Goal: Task Accomplishment & Management: Manage account settings

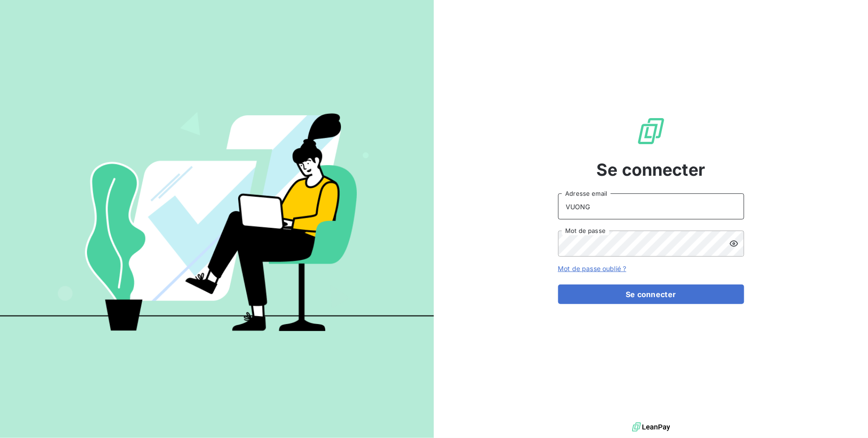
drag, startPoint x: 388, startPoint y: 193, endPoint x: 348, endPoint y: 192, distance: 40.5
click at [348, 191] on div "Se connecter VUONG Adresse email Mot de passe Mot de passe oublié ? Se connecter" at bounding box center [434, 219] width 868 height 438
type input "[EMAIL_ADDRESS][DOMAIN_NAME]"
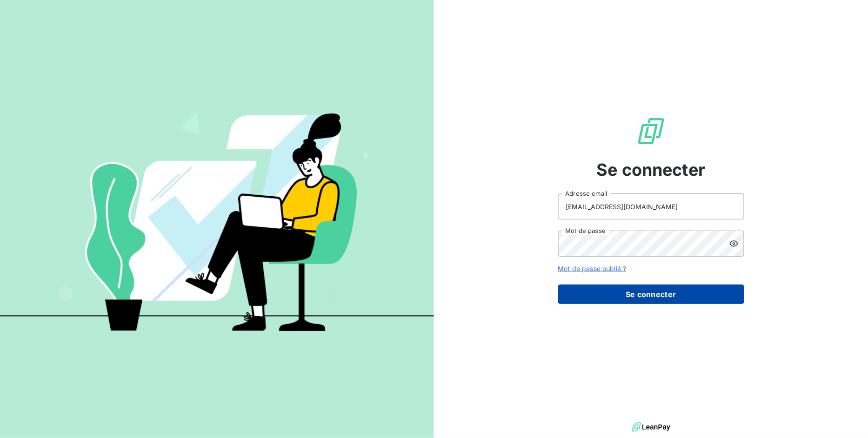
click at [620, 298] on button "Se connecter" at bounding box center [651, 295] width 186 height 20
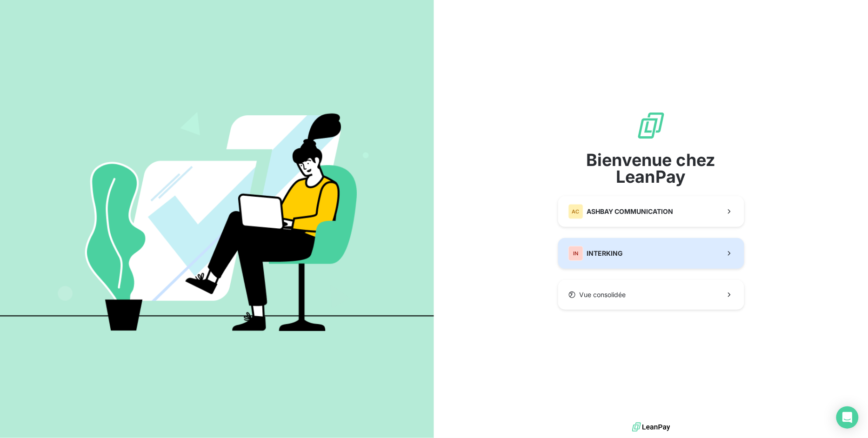
click at [610, 251] on span "INTERKING" at bounding box center [605, 253] width 36 height 9
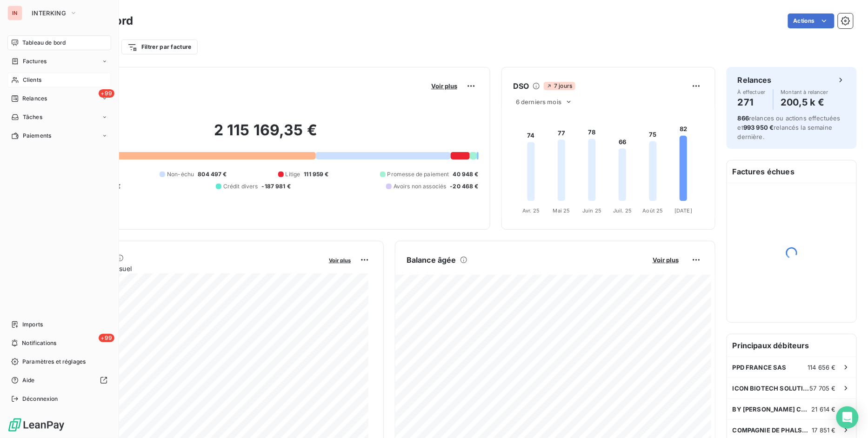
click at [34, 77] on span "Clients" at bounding box center [32, 80] width 19 height 8
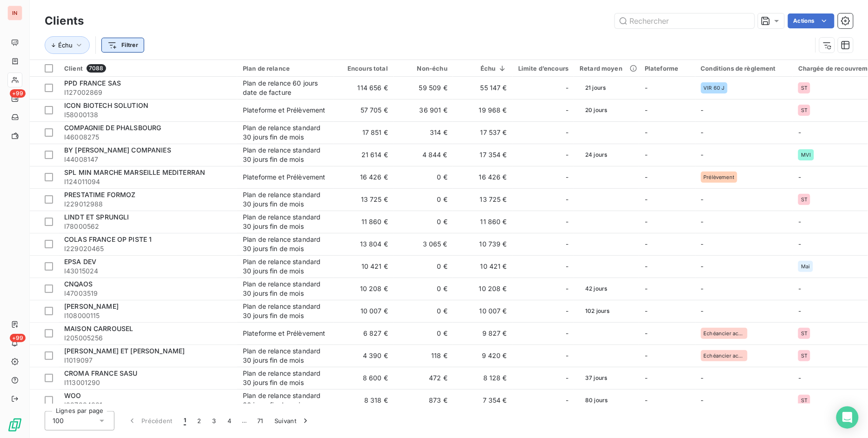
click at [124, 42] on html "IN +99 +99 Clients Actions Échu Filtrer Client 7088 Plan de relance Encours tot…" at bounding box center [434, 219] width 868 height 438
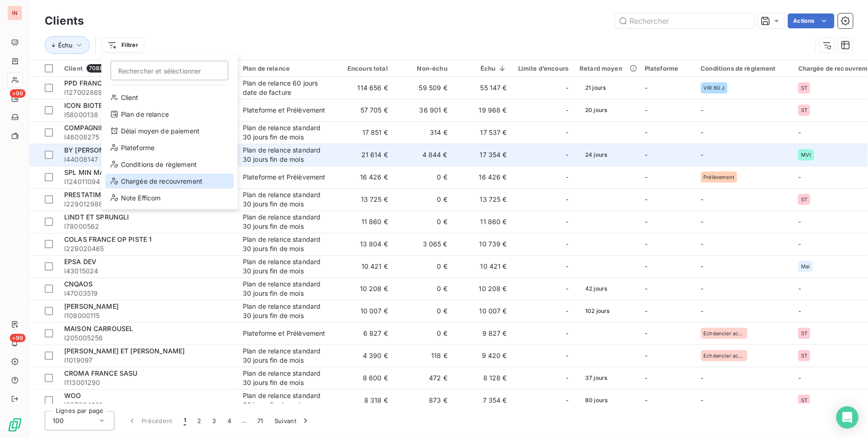
click at [153, 184] on div "Chargée de recouvrement" at bounding box center [169, 181] width 129 height 15
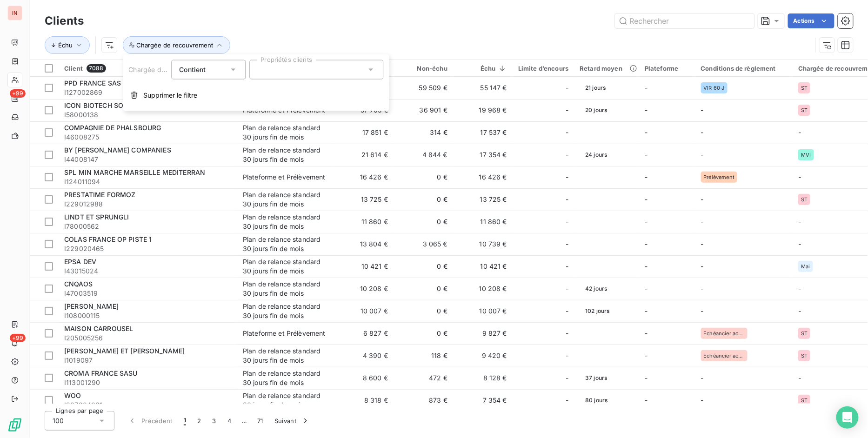
click at [270, 70] on div at bounding box center [316, 70] width 134 height 20
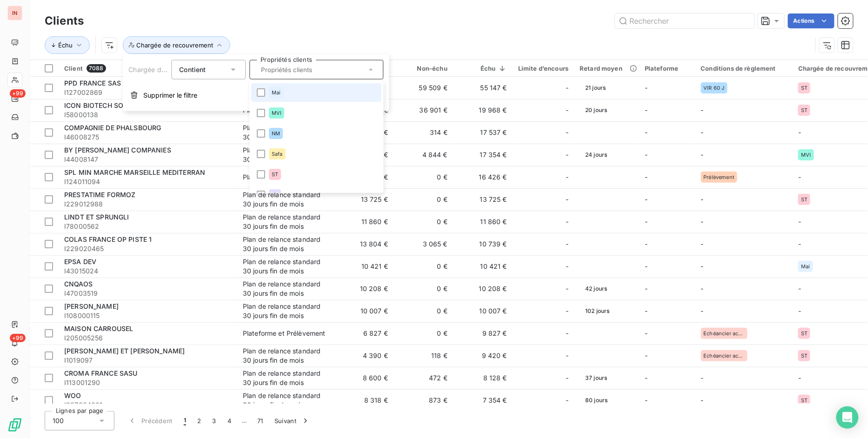
click at [291, 89] on li "Mai" at bounding box center [316, 92] width 130 height 19
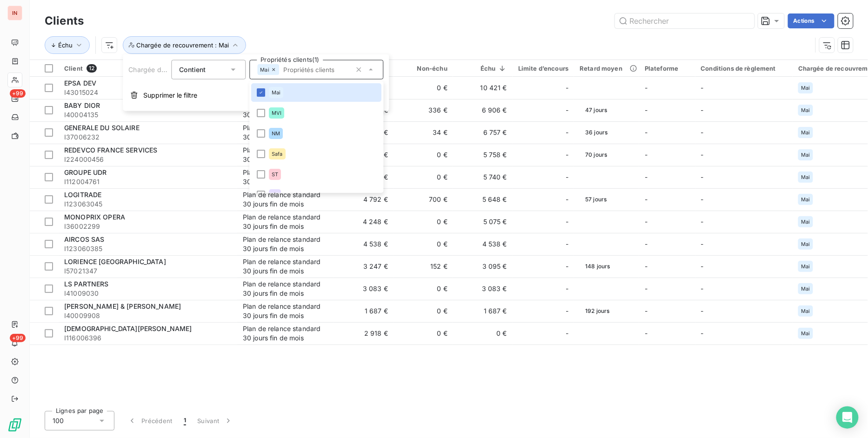
click at [496, 24] on div "Actions" at bounding box center [474, 20] width 758 height 15
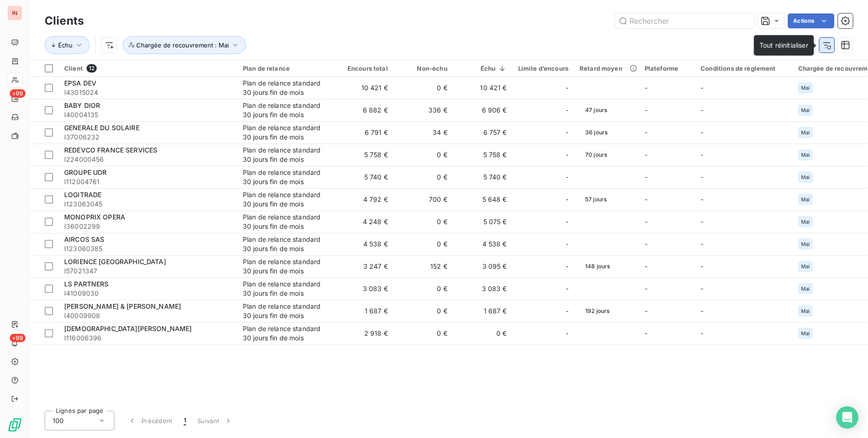
click at [823, 46] on icon "button" at bounding box center [827, 44] width 9 height 9
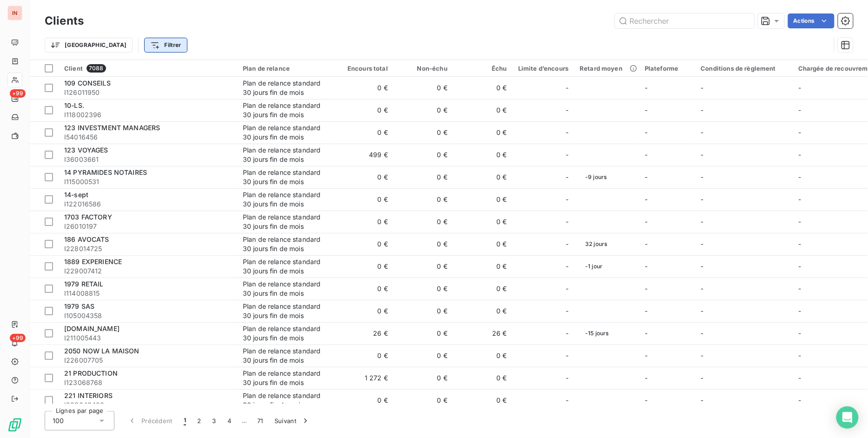
click at [120, 48] on html "IN +99 +99 Clients Actions Trier Filtrer Client 7088 Plan de relance Encours to…" at bounding box center [434, 219] width 868 height 438
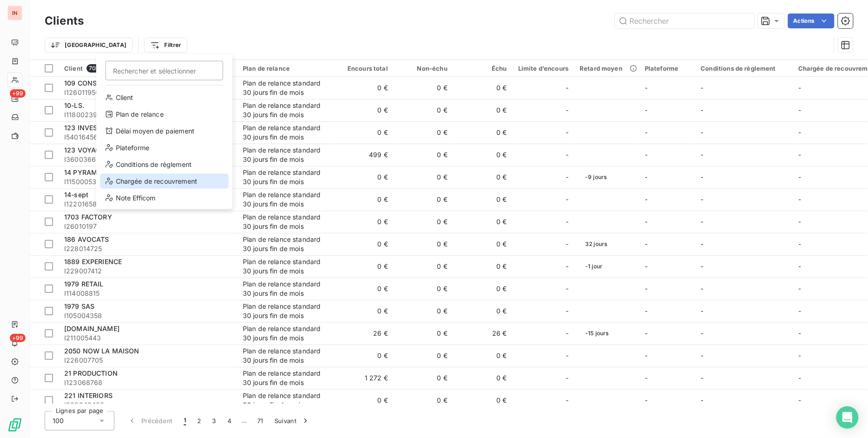
click at [128, 183] on div "Chargée de recouvrement" at bounding box center [164, 181] width 129 height 15
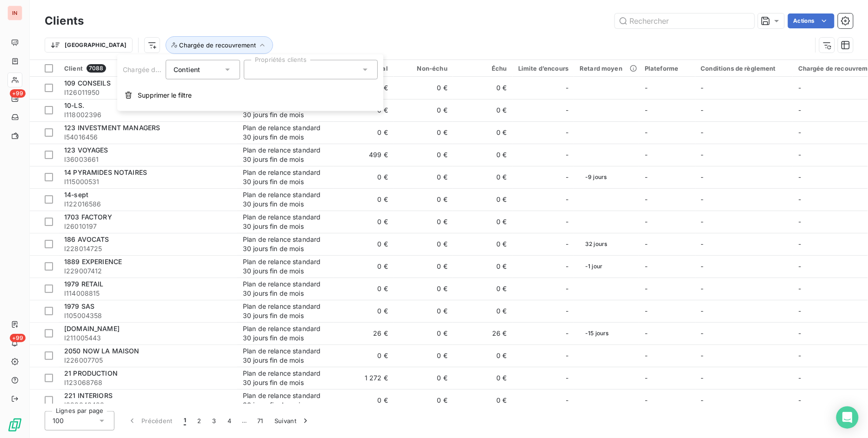
click at [272, 73] on div at bounding box center [311, 70] width 134 height 20
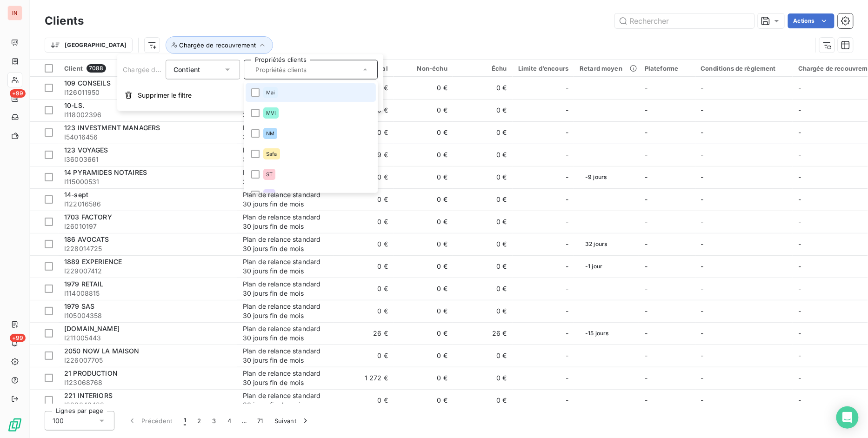
click at [250, 94] on li "Mai" at bounding box center [311, 92] width 130 height 19
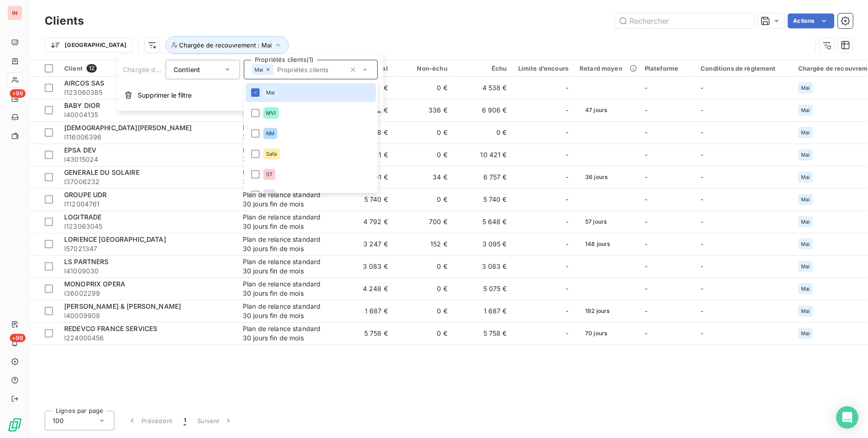
click at [555, 28] on div "Clients Actions" at bounding box center [449, 21] width 809 height 20
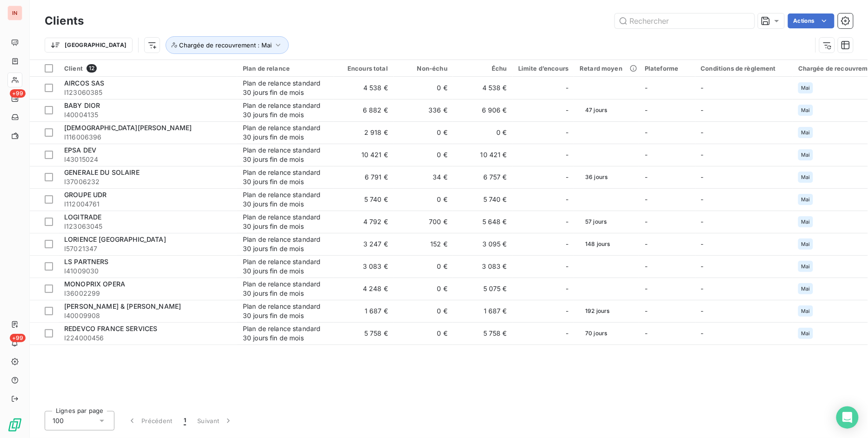
click at [836, 21] on div "Actions" at bounding box center [474, 20] width 758 height 15
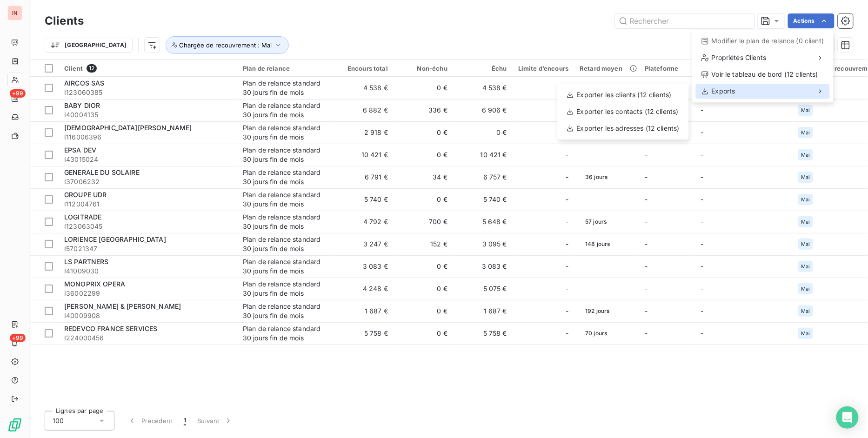
click at [773, 92] on div "Exports" at bounding box center [763, 91] width 134 height 15
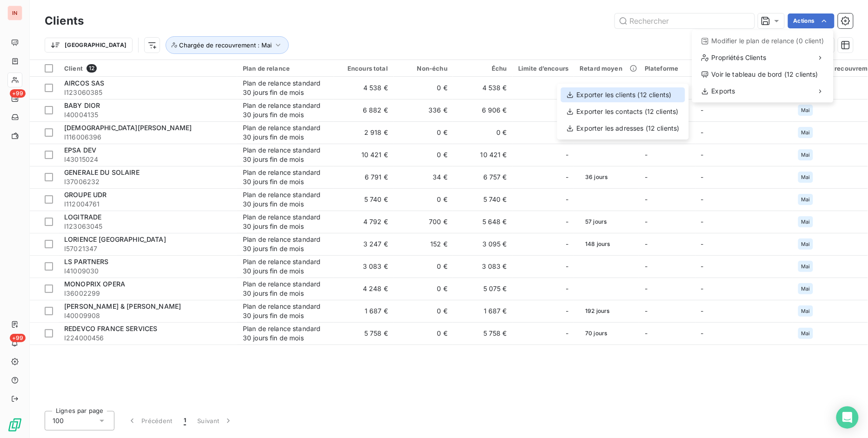
click at [585, 98] on div "Exporter les clients (12 clients)" at bounding box center [623, 94] width 124 height 15
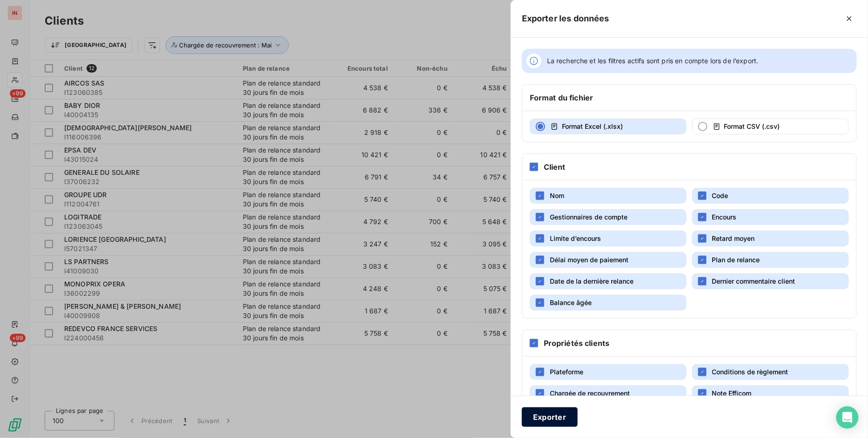
click at [566, 416] on button "Exporter" at bounding box center [550, 418] width 56 height 20
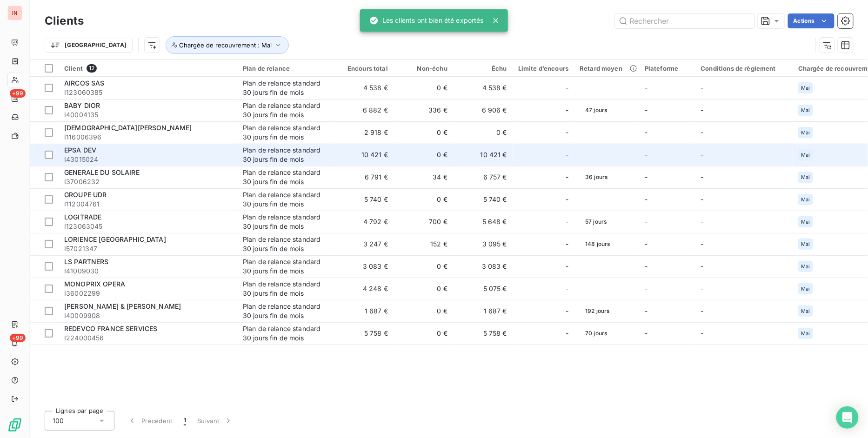
click at [99, 158] on span "I43015024" at bounding box center [147, 159] width 167 height 9
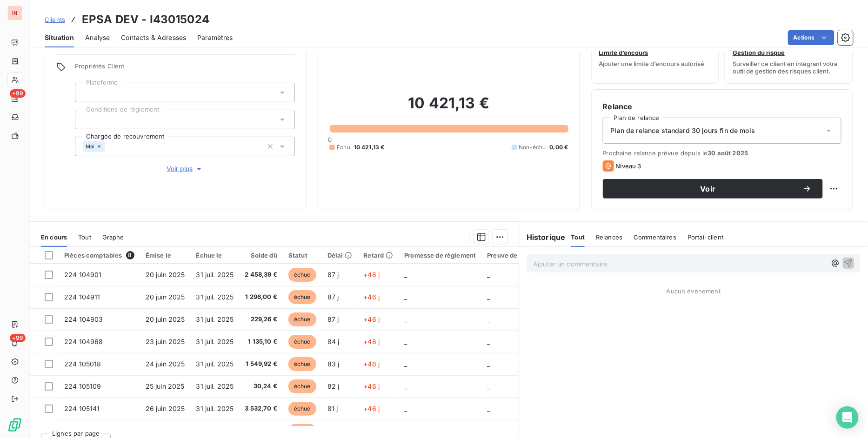
scroll to position [48, 0]
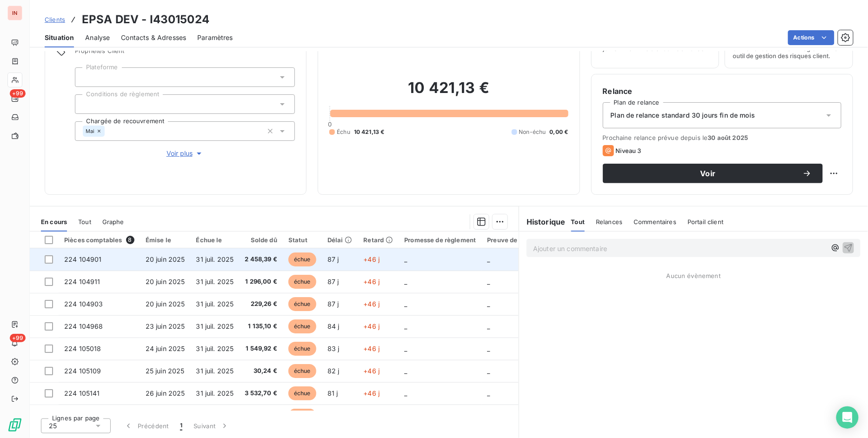
click at [266, 261] on span "2 458,39 €" at bounding box center [261, 259] width 33 height 9
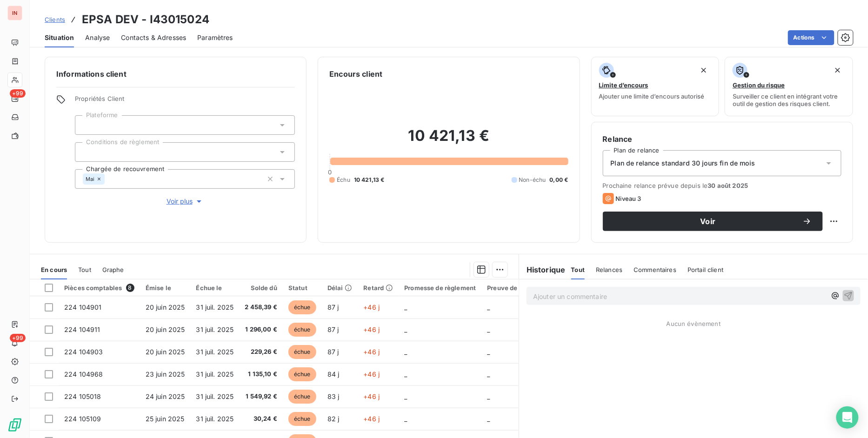
scroll to position [48, 0]
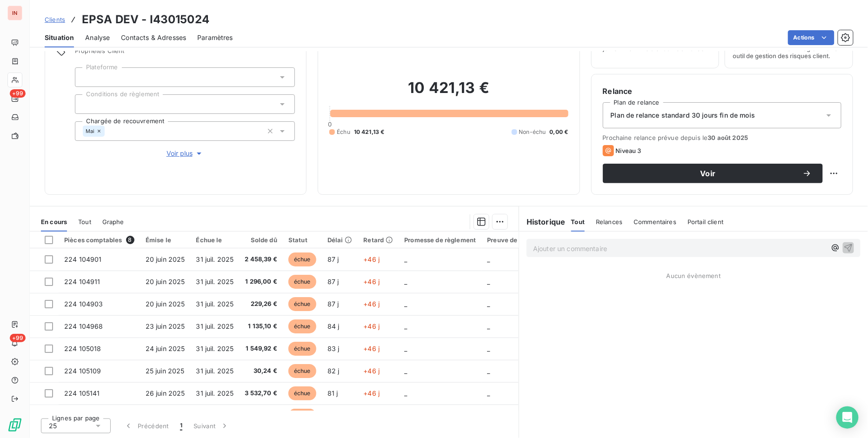
click at [606, 221] on span "Relances" at bounding box center [609, 221] width 27 height 7
click at [571, 224] on span "Tout" at bounding box center [577, 221] width 13 height 7
click at [661, 223] on span "Commentaires" at bounding box center [655, 221] width 43 height 7
click at [610, 224] on span "Relances" at bounding box center [608, 221] width 27 height 7
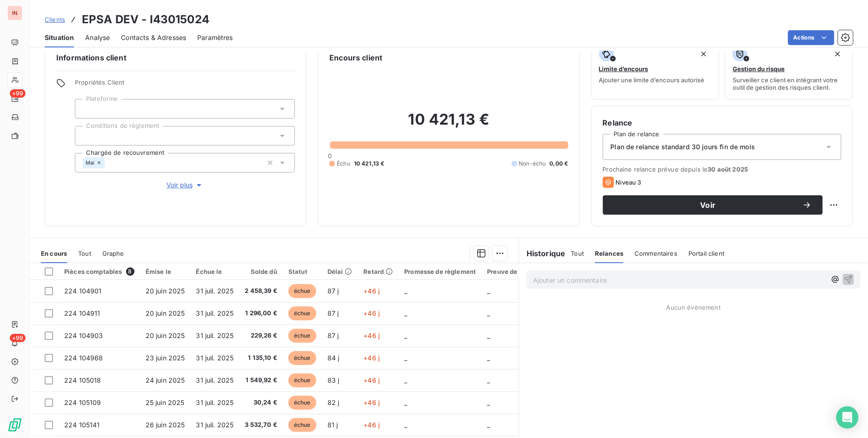
scroll to position [0, 0]
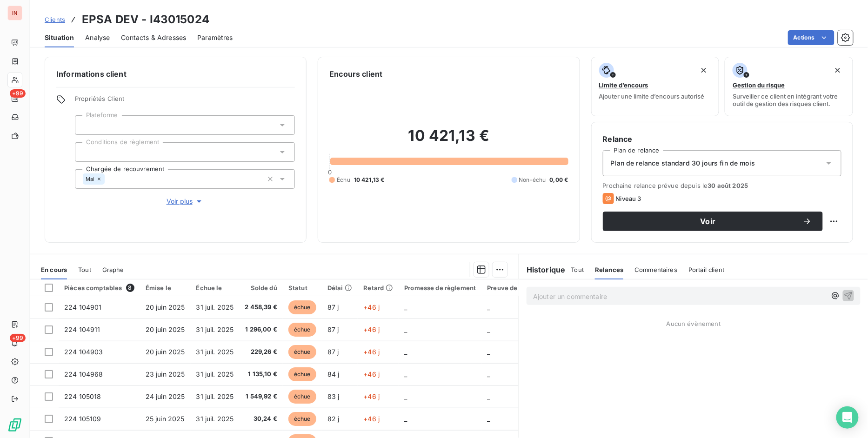
click at [140, 37] on span "Contacts & Adresses" at bounding box center [153, 37] width 65 height 9
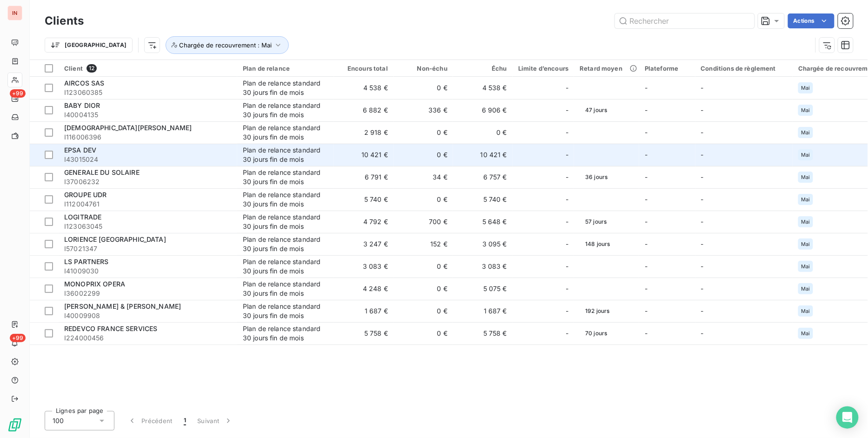
click at [96, 150] on span "EPSA DEV" at bounding box center [80, 150] width 32 height 8
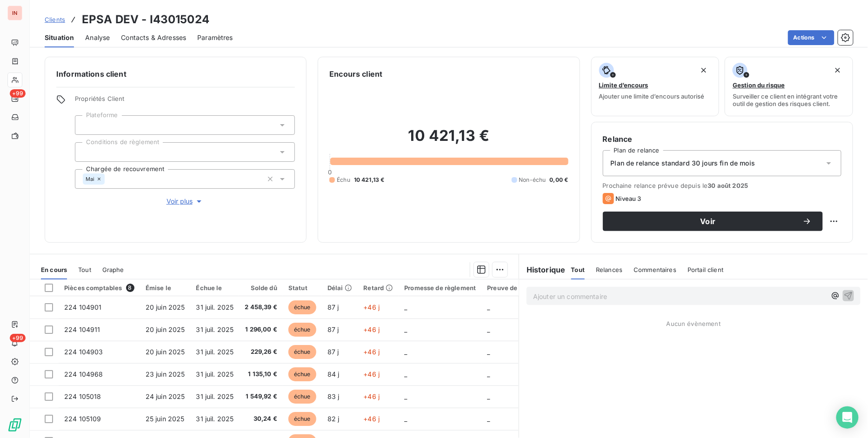
click at [181, 250] on div "Informations client Propriétés Client Plateforme Conditions de règlement Chargé…" at bounding box center [449, 244] width 838 height 387
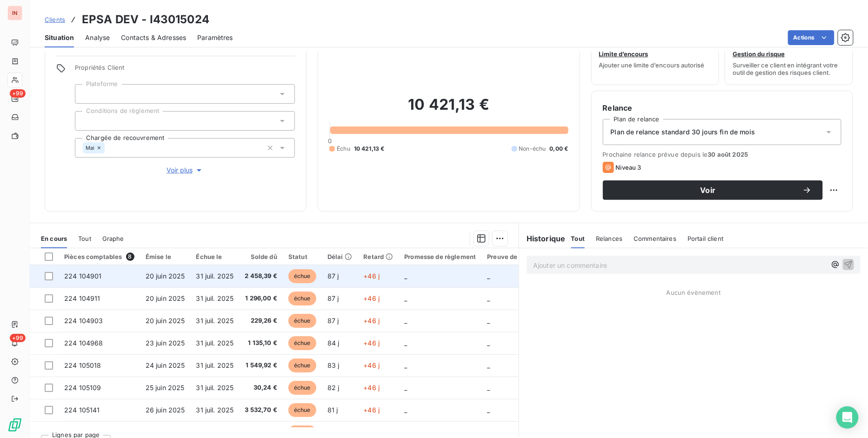
scroll to position [48, 0]
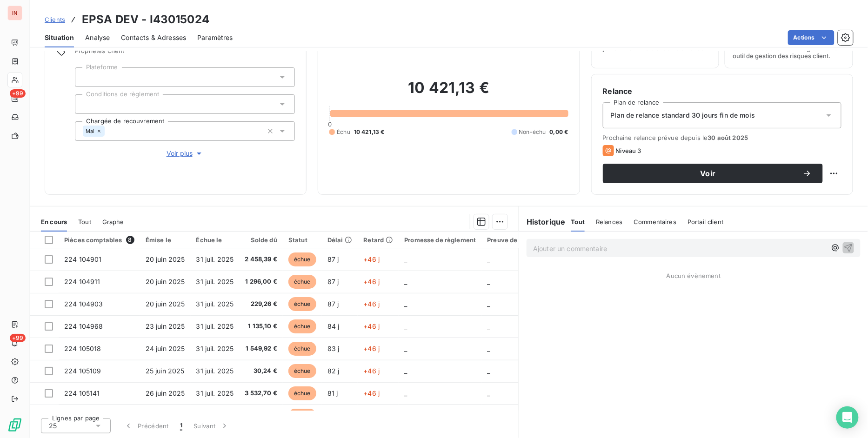
click at [551, 244] on p "Ajouter un commentaire ﻿" at bounding box center [679, 249] width 293 height 12
click at [603, 245] on p "[DATE] MV à" at bounding box center [679, 248] width 293 height 11
click at [669, 249] on p "[DATE] MV à [EMAIL_ADDRESS][DOMAIN_NAME]+cc" at bounding box center [679, 248] width 293 height 11
drag, startPoint x: 529, startPoint y: 256, endPoint x: 536, endPoint y: 262, distance: 8.6
click at [533, 254] on p "[DATE] MV à [EMAIL_ADDRESS][DOMAIN_NAME]+cc [EMAIL_ADDRESS][DOMAIN_NAME]" at bounding box center [679, 248] width 293 height 11
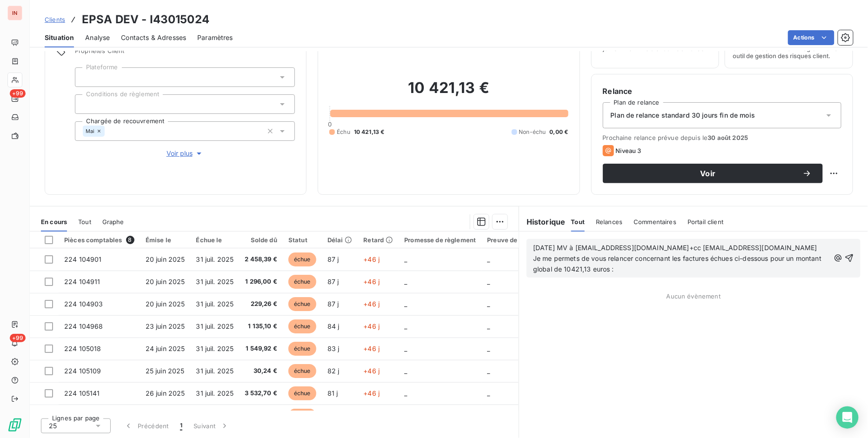
click at [620, 269] on p "[DATE] MV à [EMAIL_ADDRESS][DOMAIN_NAME]+cc [EMAIL_ADDRESS][DOMAIN_NAME] Je me …" at bounding box center [681, 259] width 297 height 32
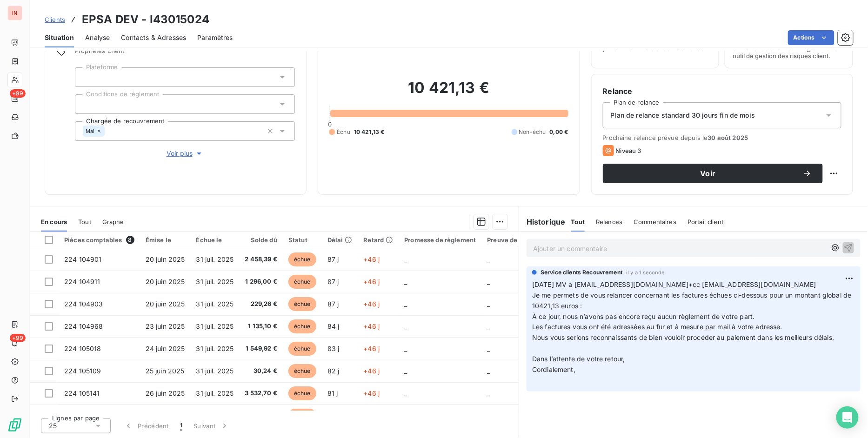
drag, startPoint x: 542, startPoint y: 20, endPoint x: 552, endPoint y: 24, distance: 10.6
click at [542, 20] on div "Clients EPSA DEV - I43015024" at bounding box center [449, 19] width 838 height 17
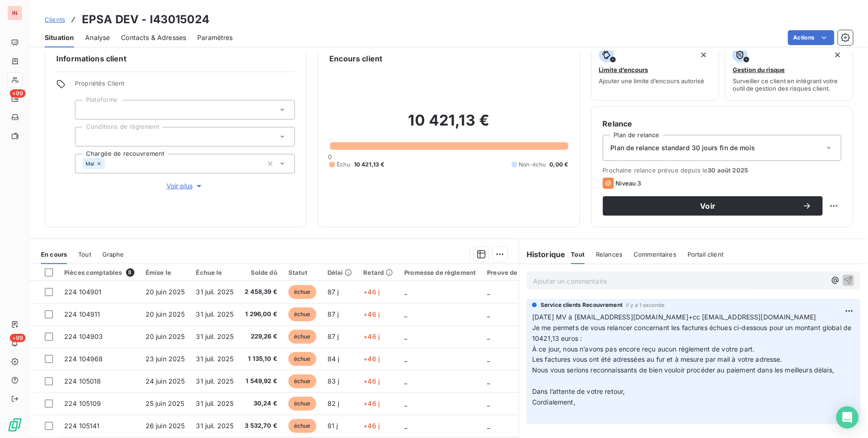
scroll to position [0, 0]
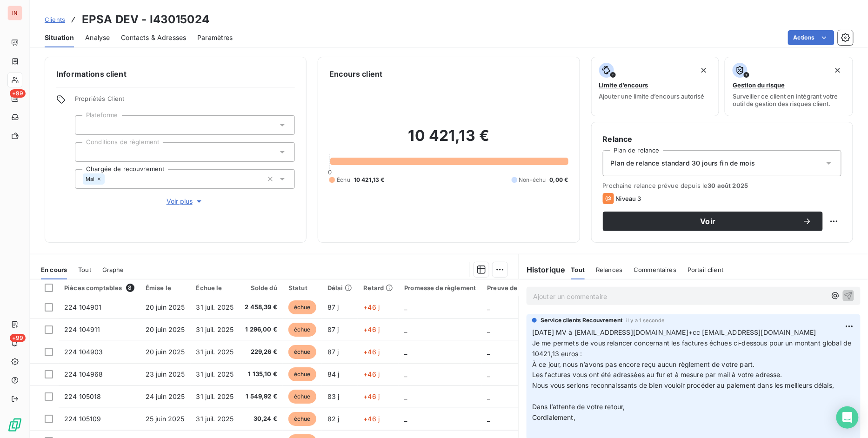
click at [554, 19] on div "Clients EPSA DEV - I43015024" at bounding box center [449, 19] width 838 height 17
click at [58, 19] on span "Clients" at bounding box center [55, 19] width 20 height 7
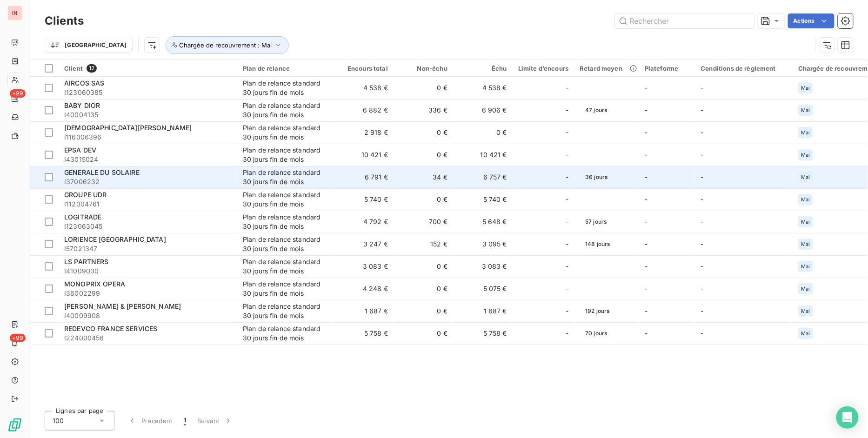
click at [106, 181] on span "I37006232" at bounding box center [147, 181] width 167 height 9
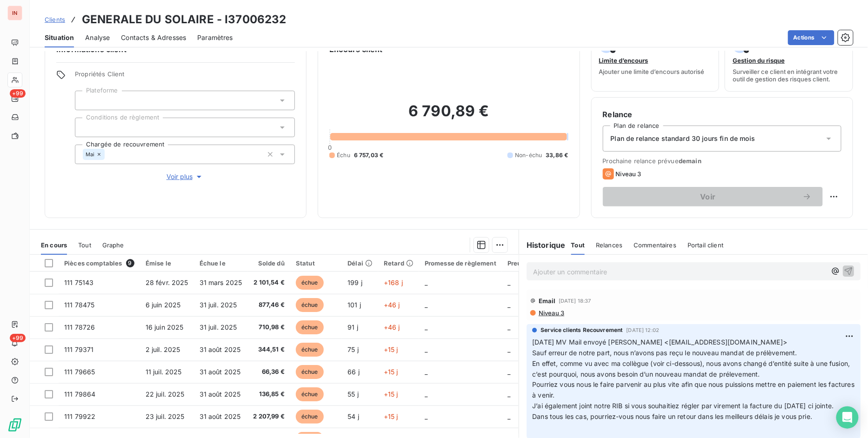
scroll to position [48, 0]
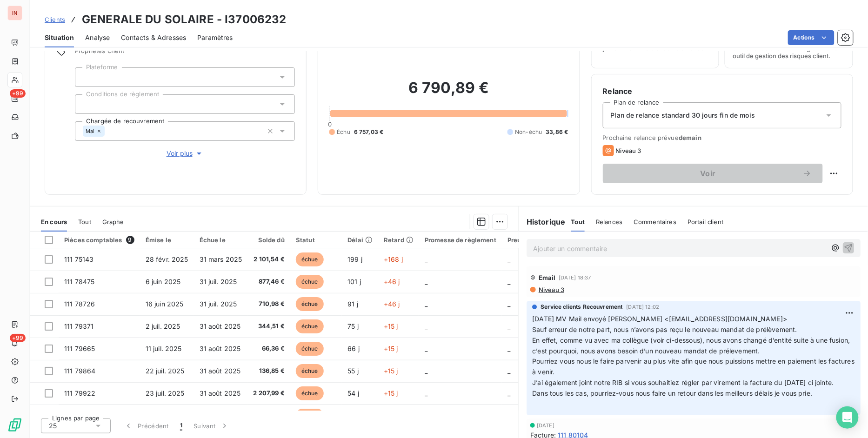
click at [565, 247] on p "Ajouter un commentaire ﻿" at bounding box center [679, 249] width 293 height 12
drag, startPoint x: 234, startPoint y: 274, endPoint x: 620, endPoint y: 279, distance: 386.2
click at [620, 279] on div "Email [DATE] 18:37" at bounding box center [693, 276] width 327 height 15
click at [796, 249] on p "[DATE] MV à Sok-Fowg CAUMETTE <[EMAIL_ADDRESS][DOMAIN_NAME]>; CC" at bounding box center [679, 248] width 293 height 11
click at [796, 248] on p "[DATE] MV à Sok-Fowg CAUMETTE <[EMAIL_ADDRESS][DOMAIN_NAME]>; CC" at bounding box center [679, 248] width 293 height 11
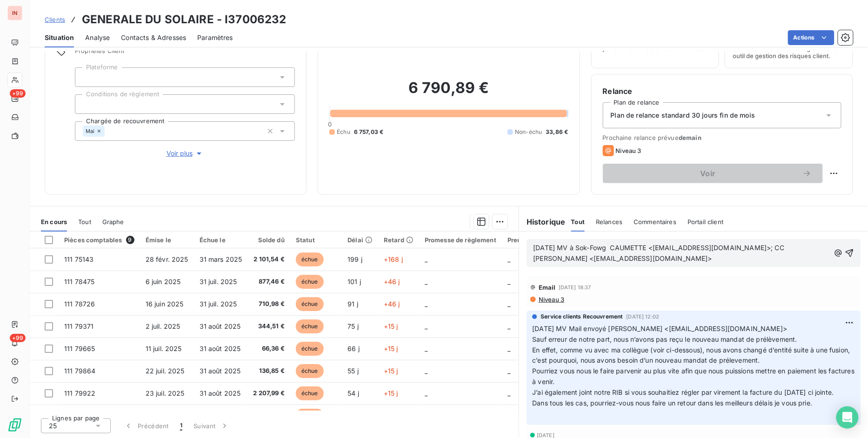
click at [538, 264] on p "[DATE] MV à Sok-Fowg CAUMETTE <[EMAIL_ADDRESS][DOMAIN_NAME]>; CC [PERSON_NAME] …" at bounding box center [681, 253] width 297 height 21
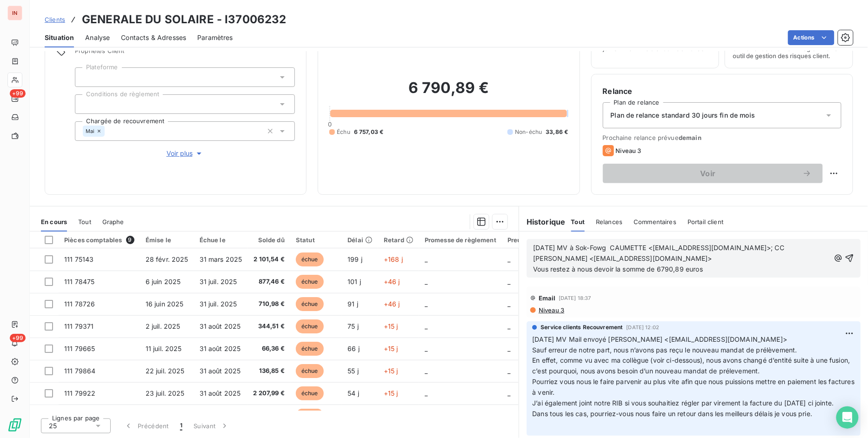
click at [714, 275] on p "[DATE] MV à Sok-Fowg CAUMETTE <[EMAIL_ADDRESS][DOMAIN_NAME]>; CC [PERSON_NAME] …" at bounding box center [681, 259] width 297 height 32
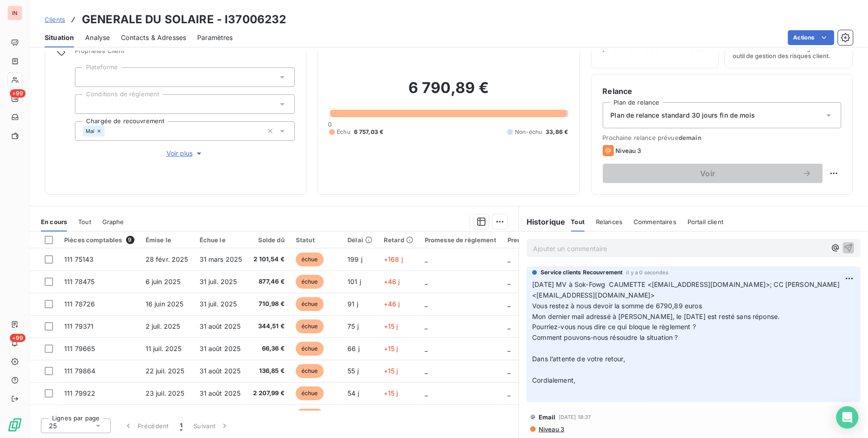
drag, startPoint x: 309, startPoint y: 203, endPoint x: 314, endPoint y: 199, distance: 6.6
click at [309, 203] on div "Informations client Propriétés Client Plateforme Conditions de règlement Chargé…" at bounding box center [449, 244] width 838 height 387
click at [278, 202] on div "Informations client Propriétés Client Plateforme Conditions de règlement Chargé…" at bounding box center [449, 244] width 838 height 387
click at [58, 22] on span "Clients" at bounding box center [55, 19] width 20 height 7
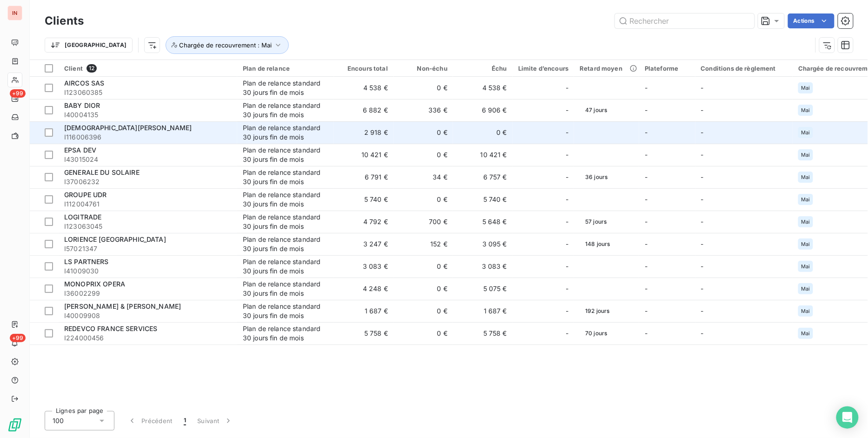
click at [107, 141] on span "I116006396" at bounding box center [147, 137] width 167 height 9
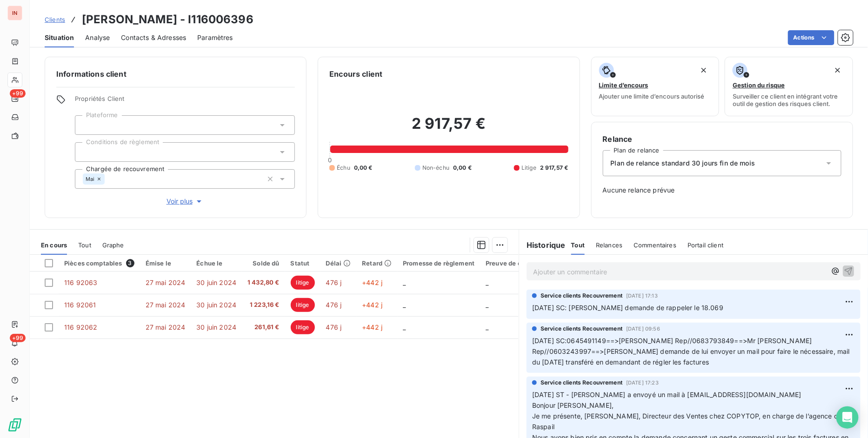
click at [62, 23] on link "Clients" at bounding box center [55, 19] width 20 height 9
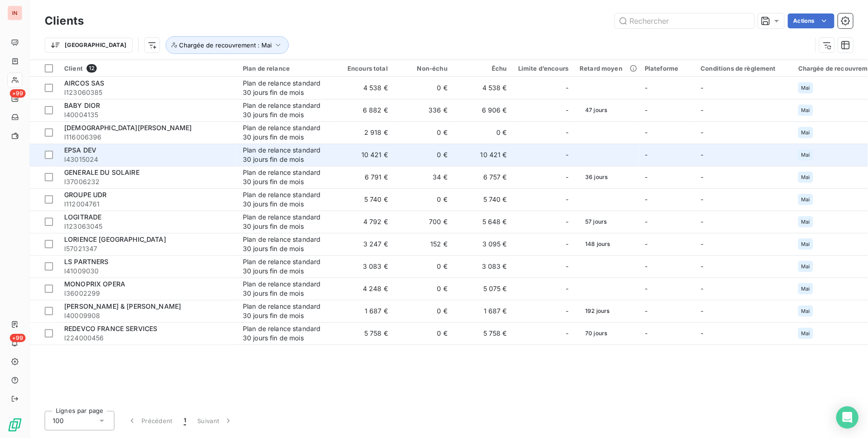
click at [92, 156] on span "I43015024" at bounding box center [147, 159] width 167 height 9
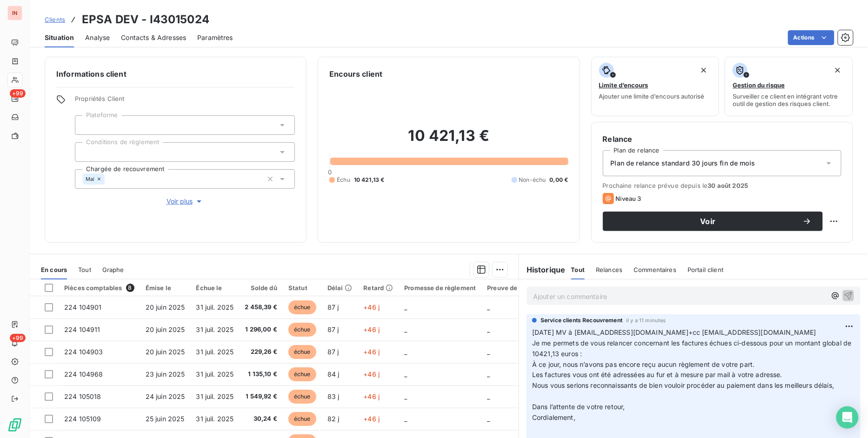
click at [150, 36] on span "Contacts & Adresses" at bounding box center [153, 37] width 65 height 9
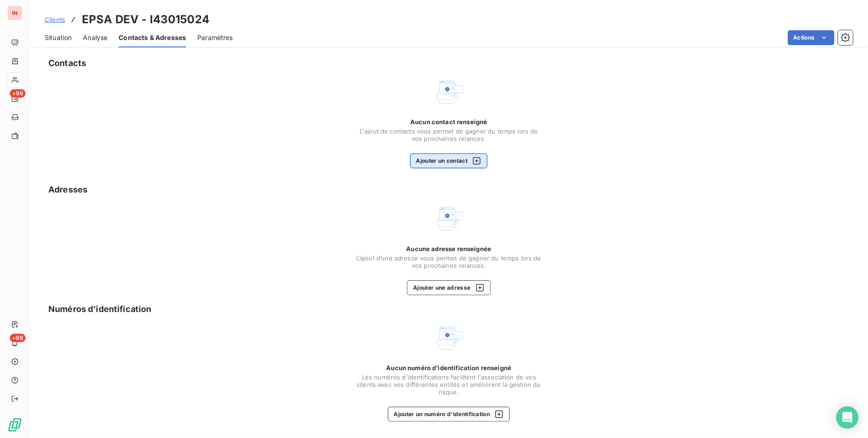
click at [431, 161] on button "Ajouter un contact" at bounding box center [449, 161] width 78 height 15
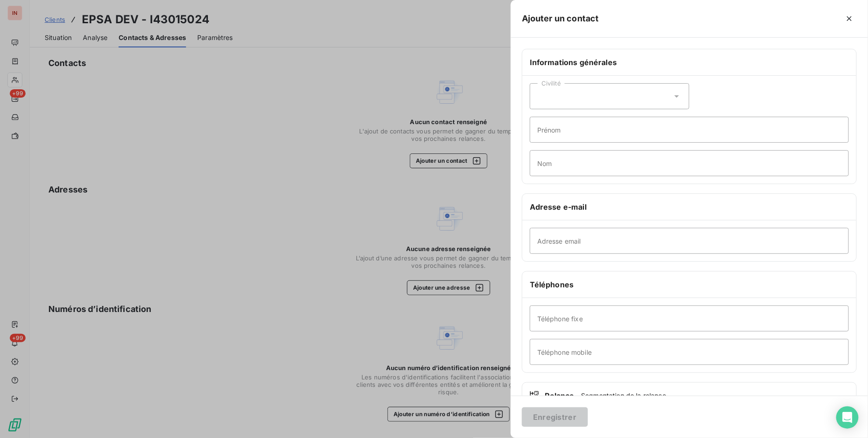
click at [549, 98] on div "Civilité" at bounding box center [610, 96] width 160 height 26
click at [562, 138] on span "Monsieur" at bounding box center [563, 136] width 28 height 9
click at [580, 96] on div "Civilité Monsieur" at bounding box center [610, 96] width 160 height 26
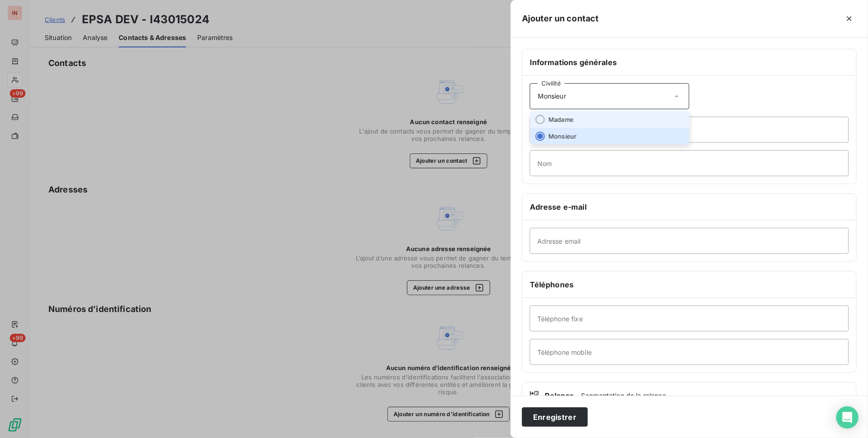
click at [575, 119] on li "Madame" at bounding box center [610, 119] width 160 height 17
click at [576, 127] on input "Prénom" at bounding box center [689, 130] width 319 height 26
click at [608, 140] on input "Prénom" at bounding box center [689, 130] width 319 height 26
type input "Fadila"
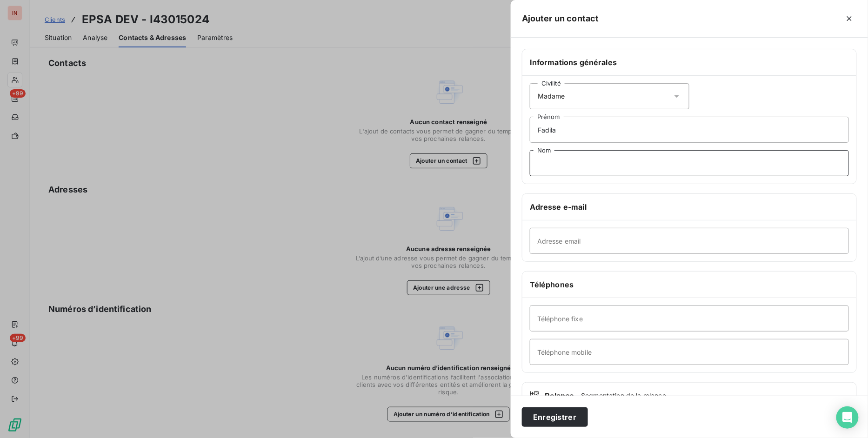
click at [582, 162] on input "Nom" at bounding box center [689, 163] width 319 height 26
type input "AMARI"
click at [554, 240] on input "Adresse email" at bounding box center [689, 241] width 319 height 26
paste input "[EMAIL_ADDRESS][DOMAIN_NAME]"
type input "[EMAIL_ADDRESS][DOMAIN_NAME]"
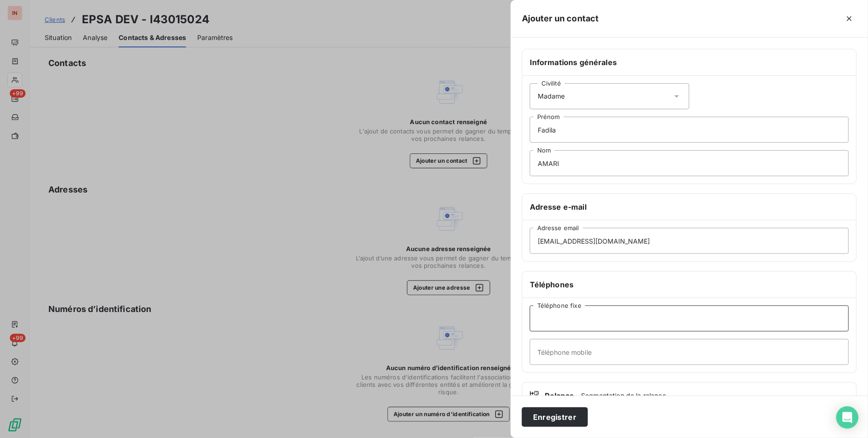
click at [565, 315] on input "Téléphone fixe" at bounding box center [689, 319] width 319 height 26
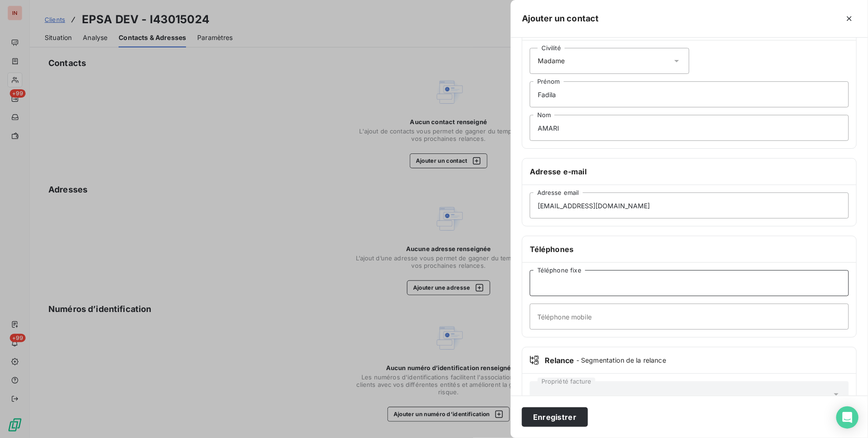
scroll to position [67, 0]
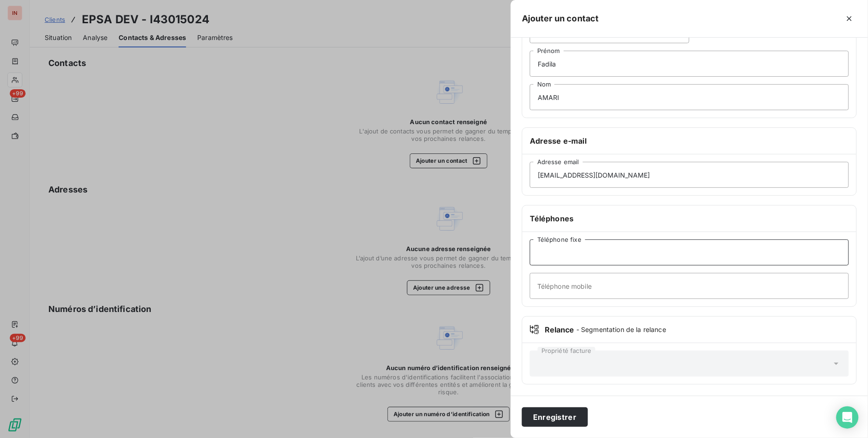
click at [631, 257] on input "Téléphone fixe" at bounding box center [689, 253] width 319 height 26
paste input "01 84 74 01 12"
type input "01 84 74 01 12"
click at [561, 420] on button "Enregistrer" at bounding box center [555, 418] width 66 height 20
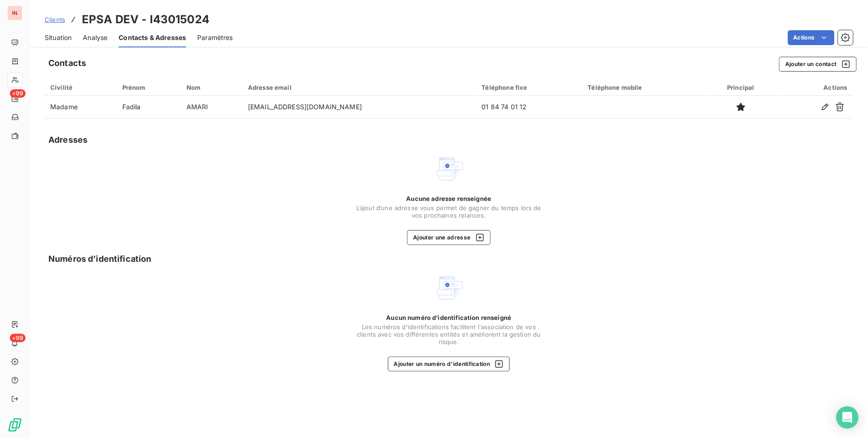
click at [348, 142] on div "Adresses" at bounding box center [449, 140] width 809 height 13
click at [751, 187] on div "Aucune adresse renseignée L’ajout d’une adresse vous permet de gagner du temps …" at bounding box center [449, 199] width 809 height 91
click at [60, 19] on span "Clients" at bounding box center [55, 19] width 20 height 7
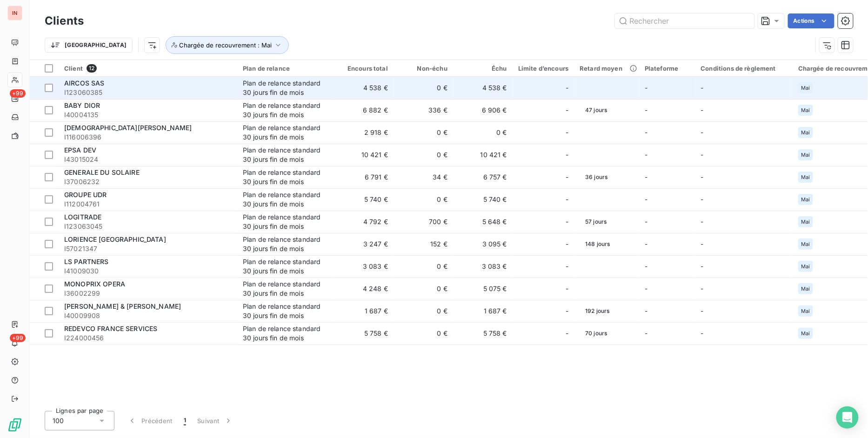
click at [82, 90] on span "I123060385" at bounding box center [147, 92] width 167 height 9
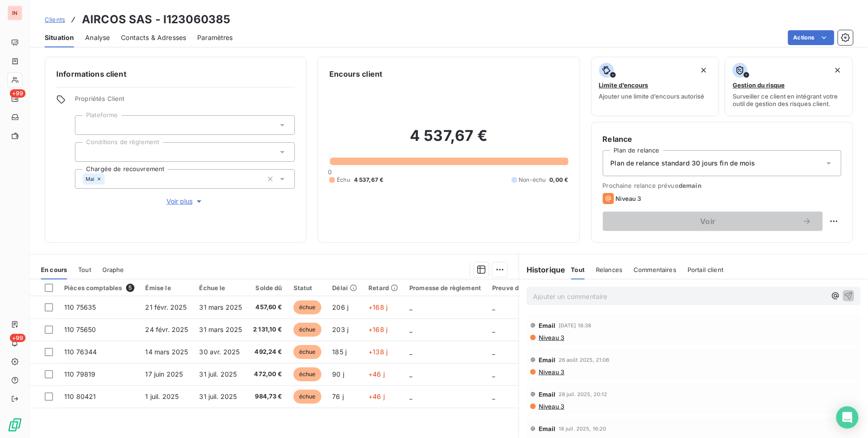
click at [268, 250] on div "Informations client Propriétés Client Plateforme Conditions de règlement Chargé…" at bounding box center [449, 244] width 838 height 387
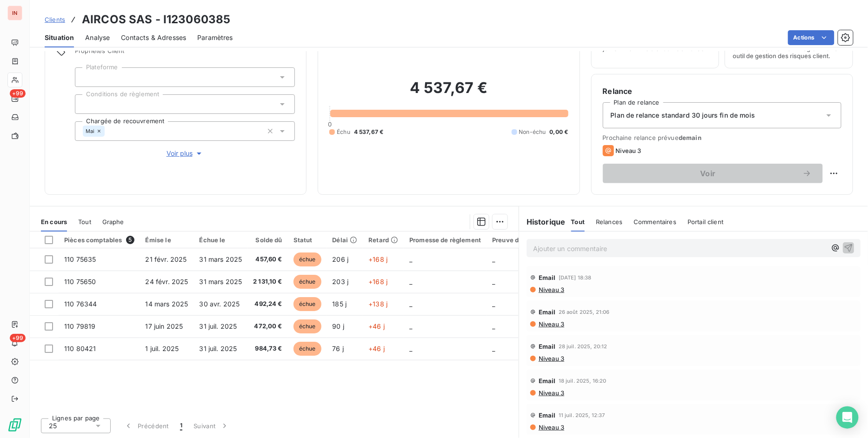
click at [179, 39] on span "Contacts & Adresses" at bounding box center [153, 37] width 65 height 9
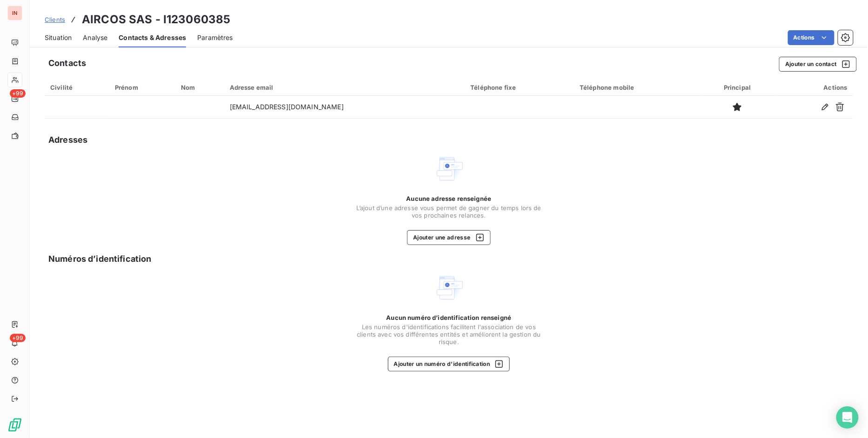
click at [177, 37] on span "Contacts & Adresses" at bounding box center [152, 37] width 67 height 9
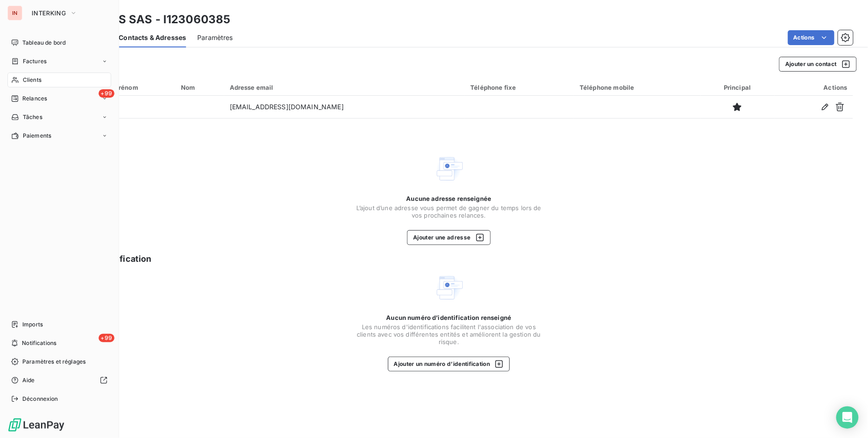
click at [46, 81] on div "Clients" at bounding box center [59, 80] width 104 height 15
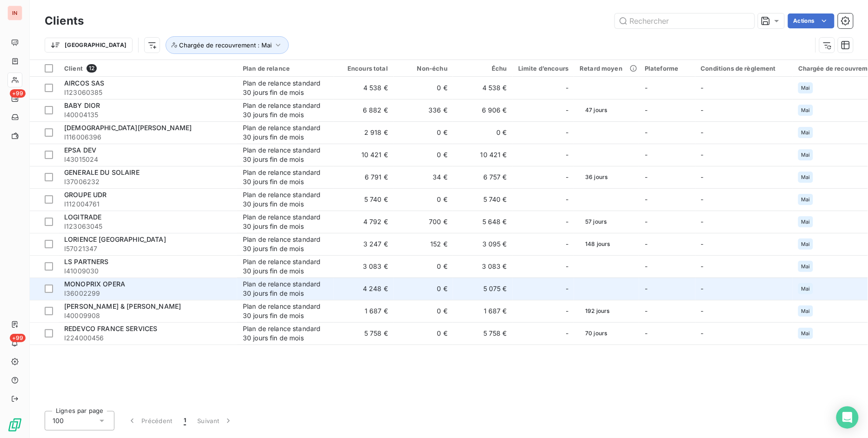
click at [109, 289] on span "I36002299" at bounding box center [147, 293] width 167 height 9
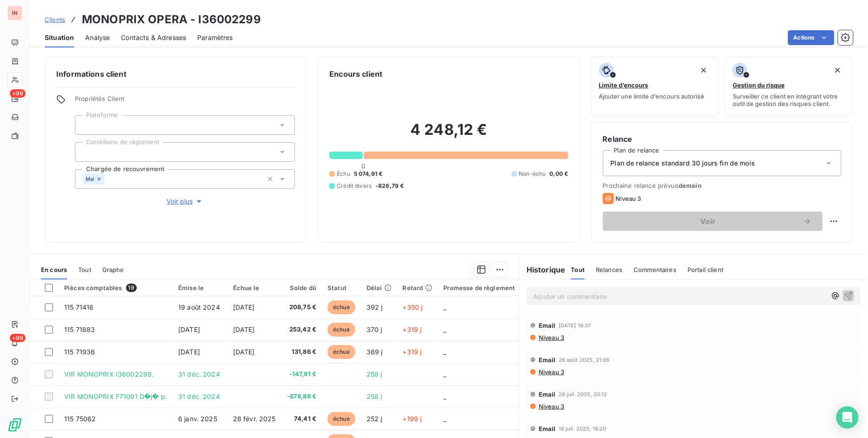
click at [659, 266] on span "Commentaires" at bounding box center [655, 269] width 43 height 7
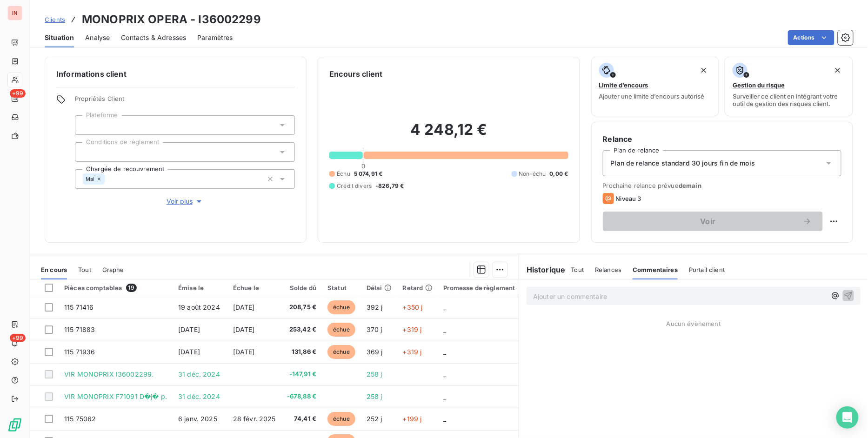
click at [571, 270] on span "Tout" at bounding box center [577, 269] width 13 height 7
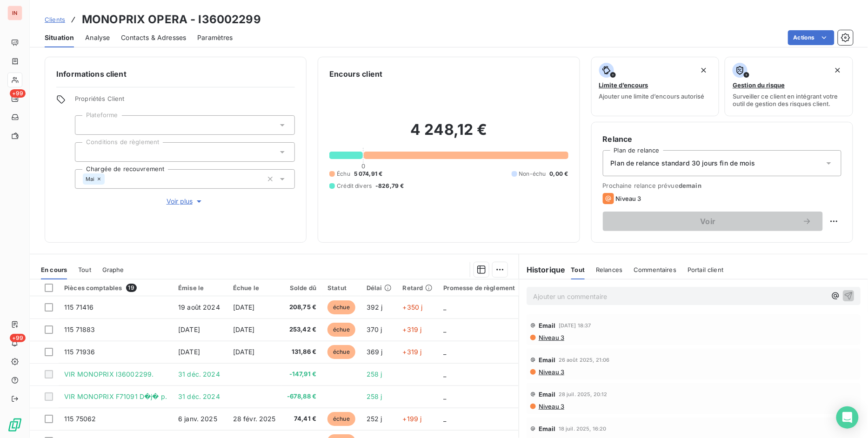
click at [487, 229] on div "4 248,12 € 0 Échu 5 074,91 € Non-échu 0,00 € Crédit divers -826,79 €" at bounding box center [448, 156] width 239 height 152
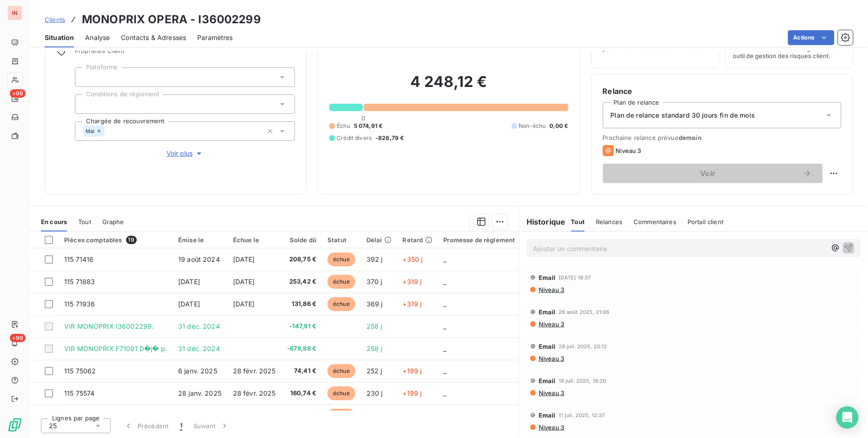
click at [337, 196] on div "Informations client Propriétés Client Plateforme Conditions de règlement Chargé…" at bounding box center [449, 244] width 838 height 387
click at [54, 19] on span "Clients" at bounding box center [55, 19] width 20 height 7
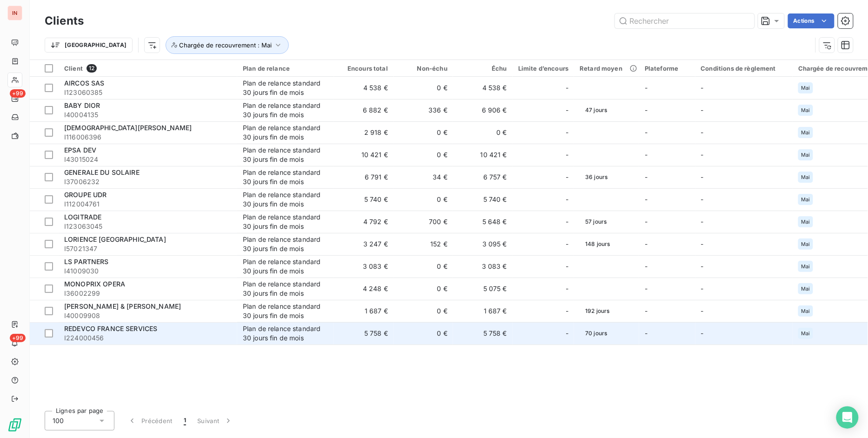
click at [158, 329] on div "REDEVCO FRANCE SERVICES" at bounding box center [147, 328] width 167 height 9
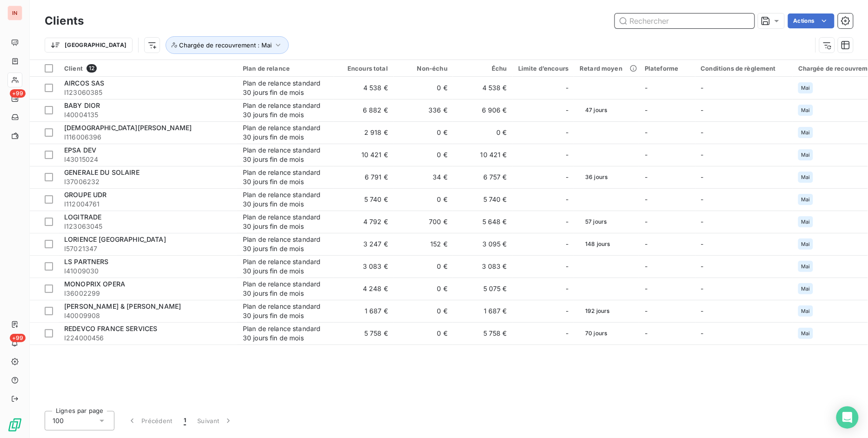
click at [667, 26] on input "text" at bounding box center [685, 20] width 140 height 15
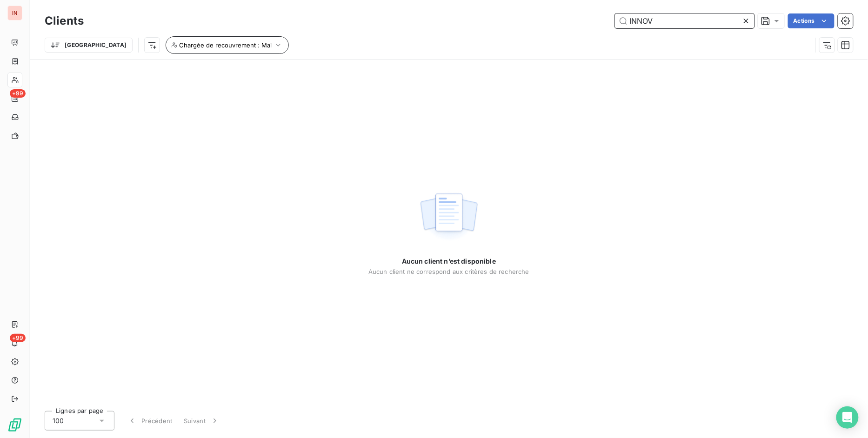
type input "INNOV"
click at [210, 47] on span "Chargée de recouvrement : Mai" at bounding box center [225, 44] width 93 height 7
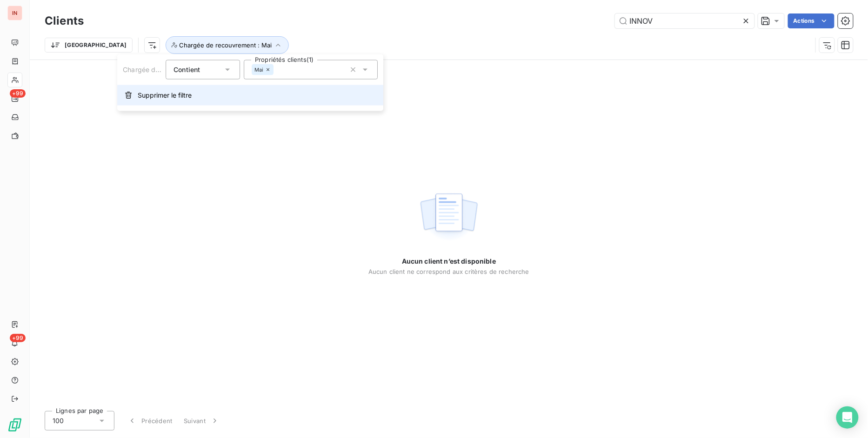
click at [137, 95] on button "Supprimer le filtre" at bounding box center [250, 95] width 266 height 20
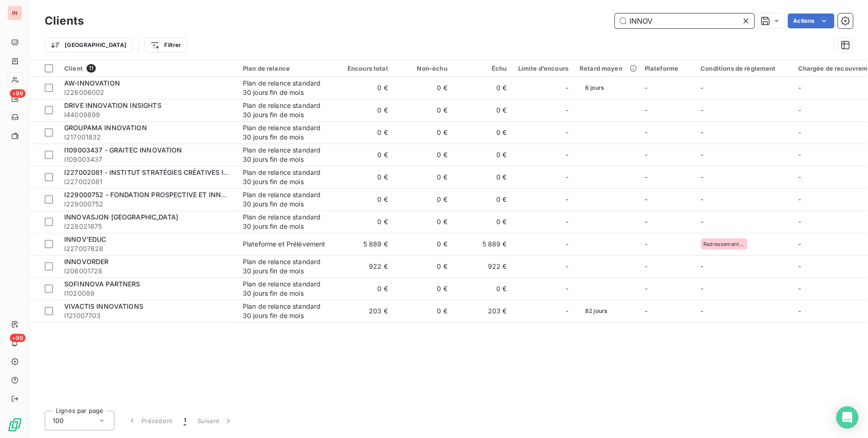
click at [680, 22] on input "INNOV" at bounding box center [685, 20] width 140 height 15
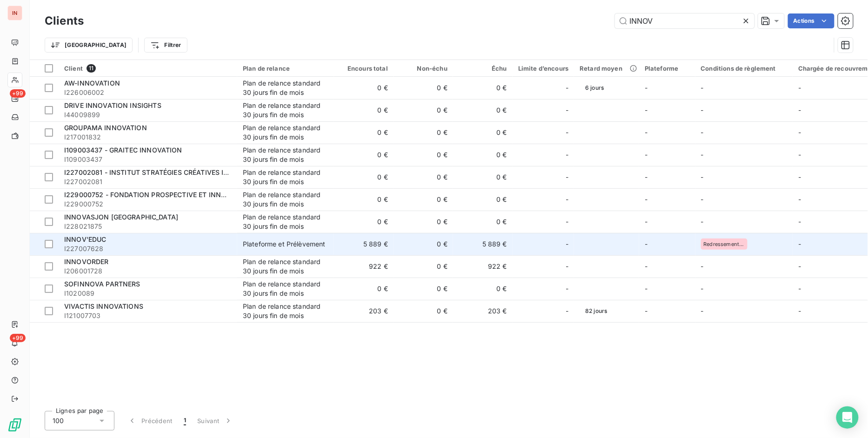
click at [305, 240] on div "Plateforme et Prélèvement" at bounding box center [284, 244] width 83 height 9
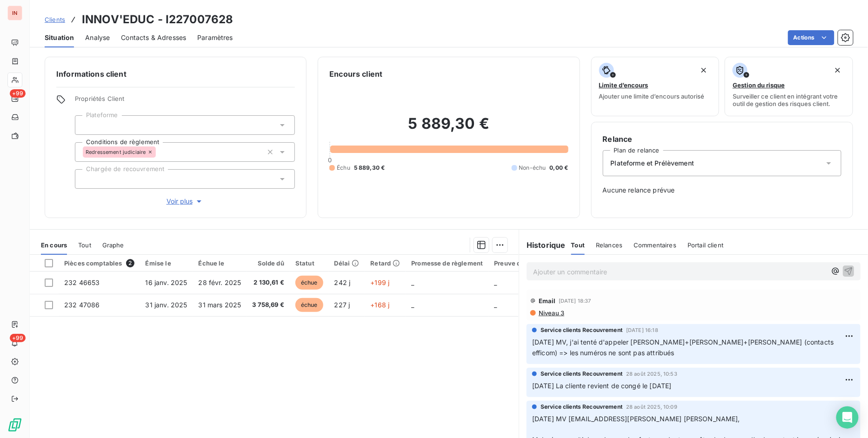
click at [317, 368] on div "Pièces comptables 2 Émise le Échue le Solde dû Statut Délai Retard Promesse de …" at bounding box center [274, 344] width 489 height 179
click at [52, 19] on span "Clients" at bounding box center [55, 19] width 20 height 7
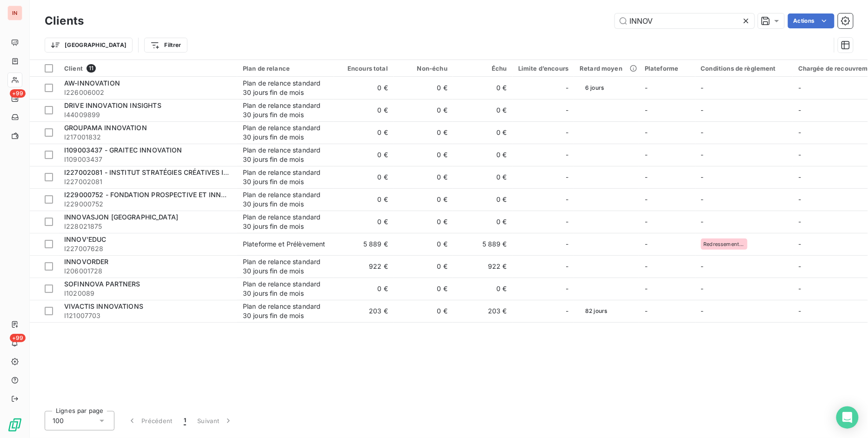
click at [745, 20] on icon at bounding box center [746, 21] width 5 height 5
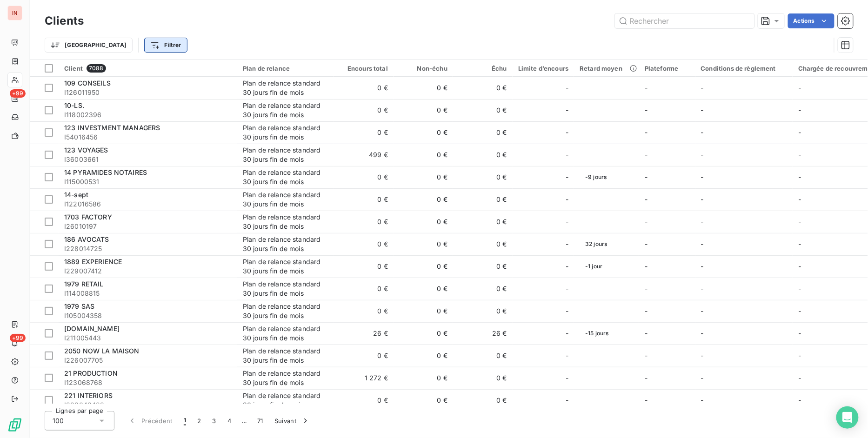
click at [107, 45] on html "IN +99 +99 Clients Actions Trier Filtrer Client 7088 Plan de relance Encours to…" at bounding box center [434, 219] width 868 height 438
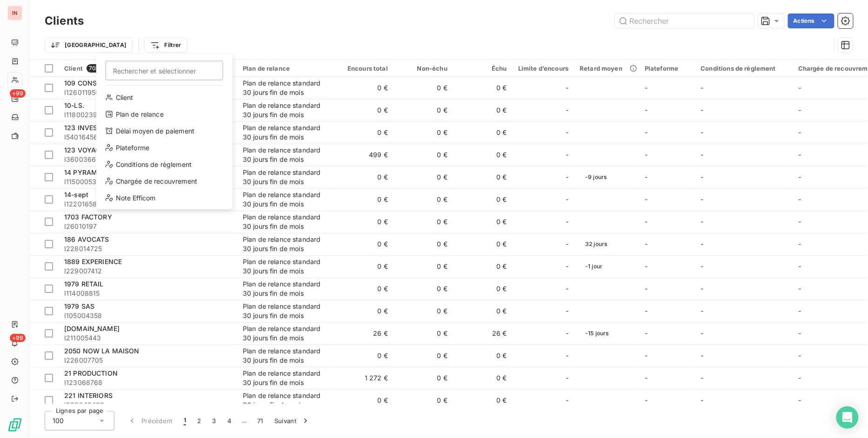
click at [225, 26] on html "IN +99 +99 Clients Actions Trier Filtrer Rechercher et sélectionner Client Plan…" at bounding box center [434, 219] width 868 height 438
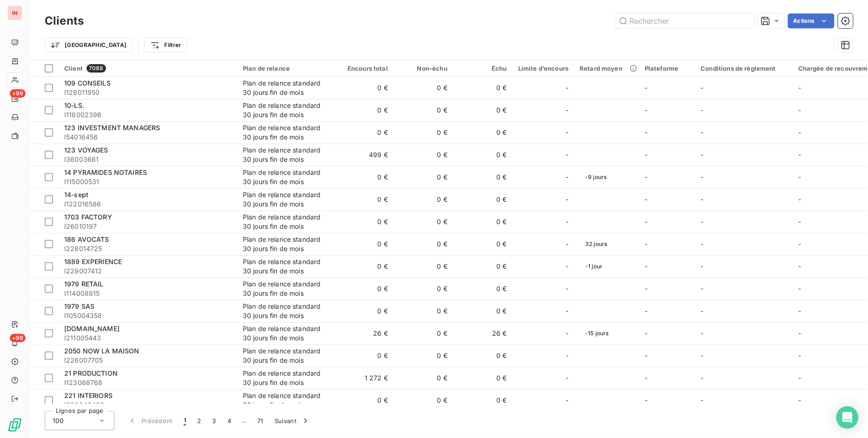
click at [109, 43] on html "IN +99 +99 Clients Actions Trier Filtrer Client 7088 Plan de relance Encours to…" at bounding box center [434, 219] width 868 height 438
click at [178, 31] on html "IN +99 +99 Clients Actions Trier Filtrer Client 7088 Plan de relance Encours to…" at bounding box center [434, 219] width 868 height 438
drag, startPoint x: 174, startPoint y: 30, endPoint x: 196, endPoint y: 45, distance: 27.5
click at [174, 29] on div "Clients Actions" at bounding box center [449, 21] width 809 height 20
click at [113, 44] on html "IN +99 +99 Clients Actions Trier Filtrer Client 7088 Plan de relance Encours to…" at bounding box center [434, 219] width 868 height 438
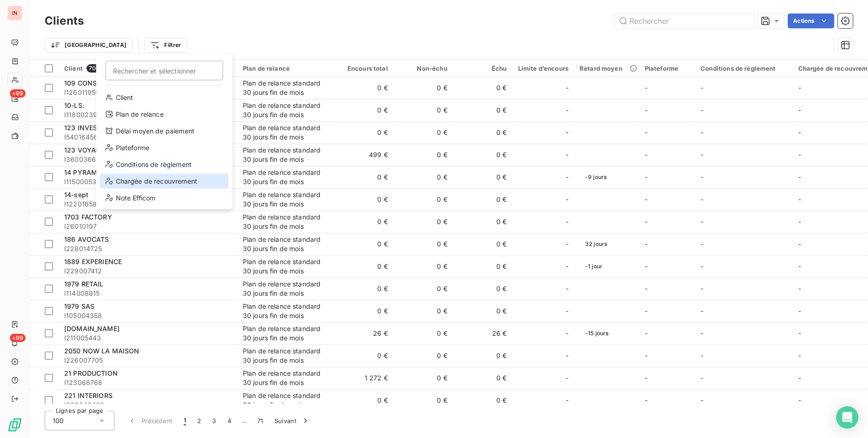
click at [152, 181] on div "Chargée de recouvrement" at bounding box center [164, 181] width 129 height 15
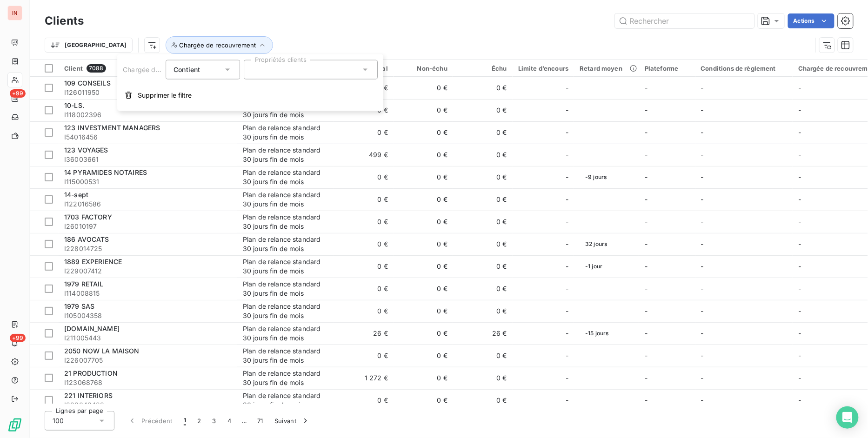
click at [281, 72] on div at bounding box center [311, 70] width 134 height 20
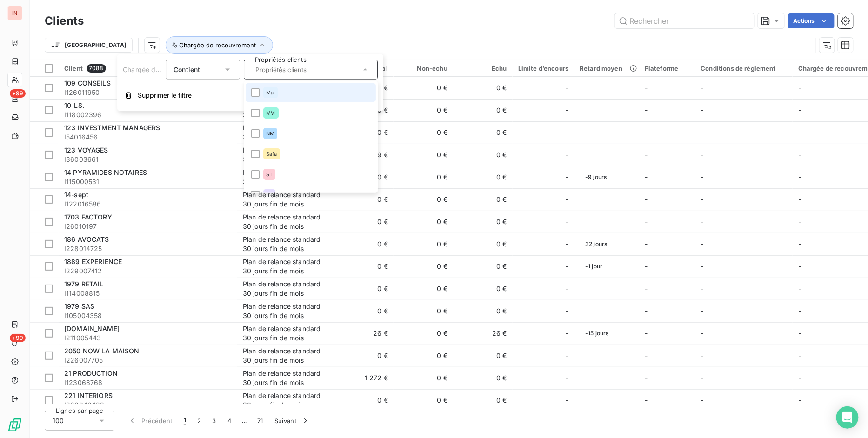
click at [276, 94] on div "Mai" at bounding box center [270, 92] width 14 height 11
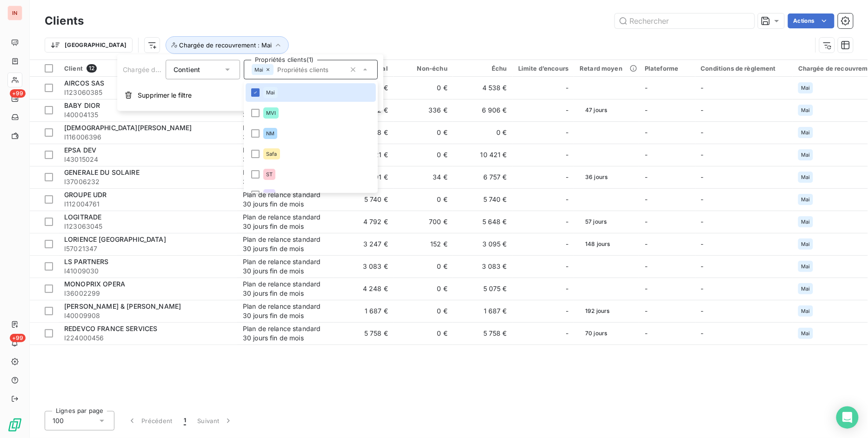
drag, startPoint x: 407, startPoint y: 20, endPoint x: 396, endPoint y: 11, distance: 13.8
click at [407, 20] on div "Actions" at bounding box center [474, 20] width 758 height 15
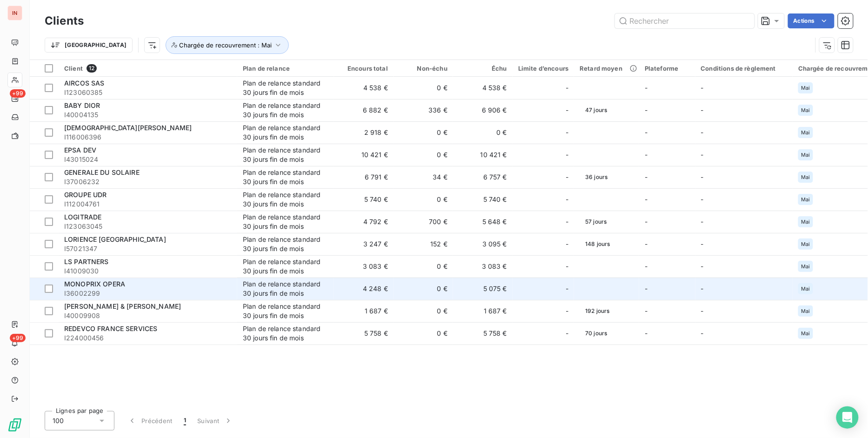
click at [134, 282] on div "MONOPRIX OPERA" at bounding box center [147, 284] width 167 height 9
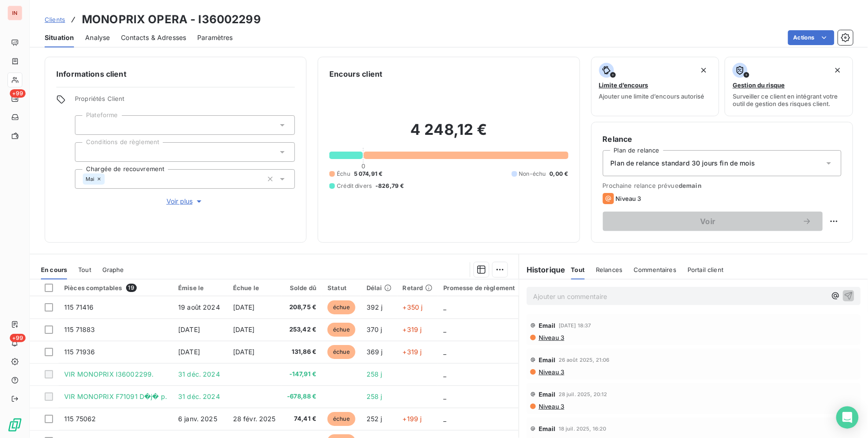
click at [53, 20] on span "Clients" at bounding box center [55, 19] width 20 height 7
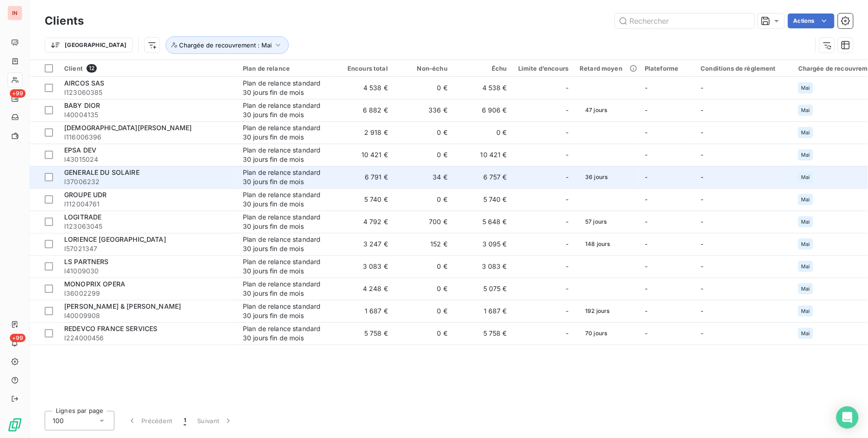
click at [118, 170] on span "GENERALE DU SOLAIRE" at bounding box center [101, 172] width 75 height 8
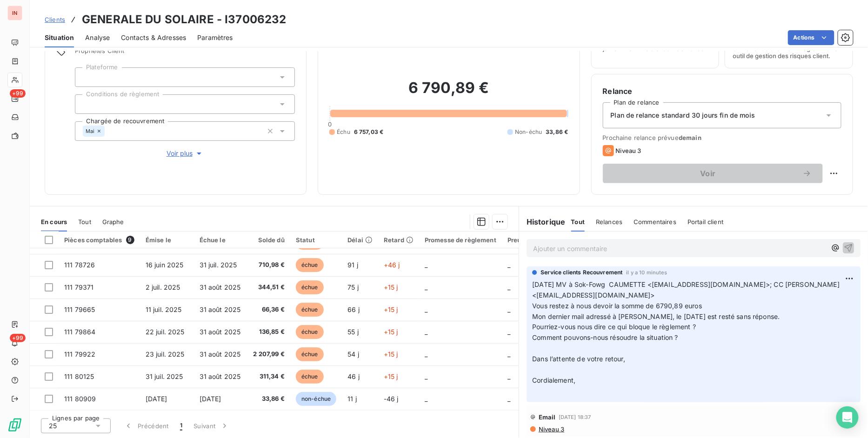
scroll to position [42, 0]
